Goal: Task Accomplishment & Management: Complete application form

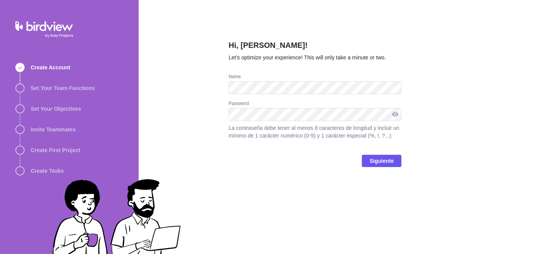
click at [397, 116] on div at bounding box center [395, 114] width 12 height 13
click at [212, 117] on div "Hi, [PERSON_NAME]! Let’s optimize your experience! This will only take a minute…" at bounding box center [346, 127] width 415 height 254
click at [389, 164] on span "Siguiente" at bounding box center [381, 161] width 24 height 9
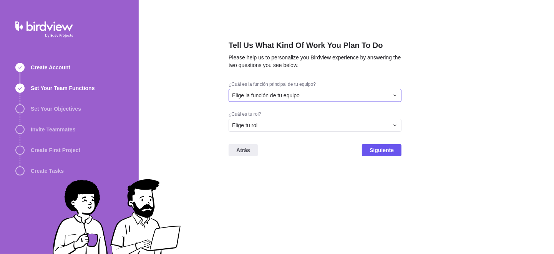
click at [399, 96] on div "Elige la función de tu equipo" at bounding box center [314, 95] width 173 height 13
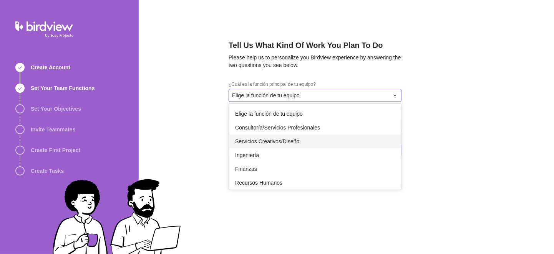
click at [285, 144] on span "Servicios Creativos/Diseño" at bounding box center [267, 142] width 64 height 8
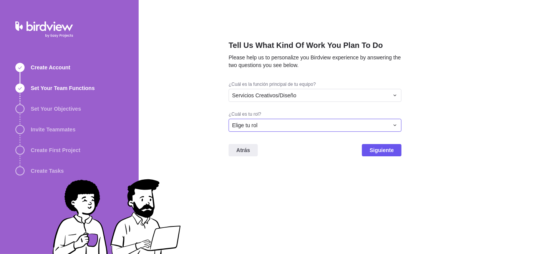
click at [398, 125] on icon at bounding box center [395, 125] width 6 height 6
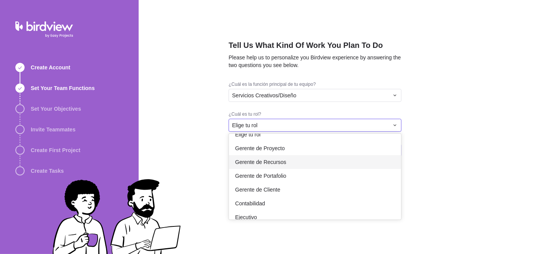
scroll to position [44, 0]
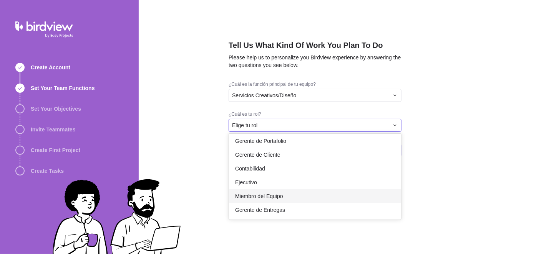
click at [286, 196] on div "Miembro del Equipo" at bounding box center [315, 197] width 172 height 14
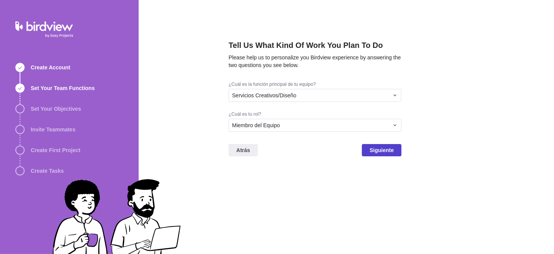
click at [387, 153] on span "Siguiente" at bounding box center [381, 150] width 24 height 9
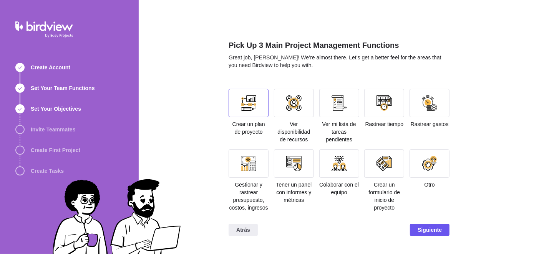
click at [259, 108] on div at bounding box center [248, 103] width 40 height 28
click at [240, 230] on span "Atrás" at bounding box center [243, 230] width 14 height 9
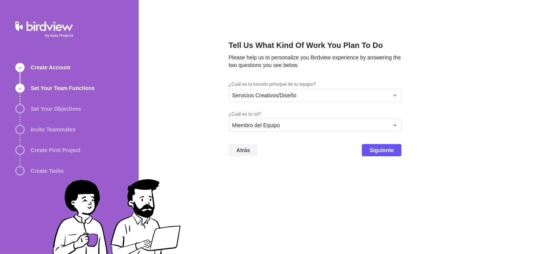
click at [243, 146] on span "Atrás" at bounding box center [243, 150] width 14 height 9
